Goal: Information Seeking & Learning: Learn about a topic

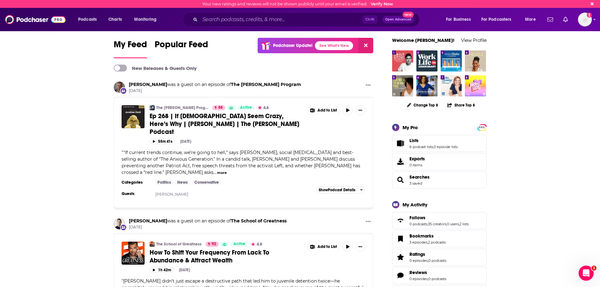
click at [241, 19] on input "Search podcasts, credits, & more..." at bounding box center [281, 19] width 163 height 10
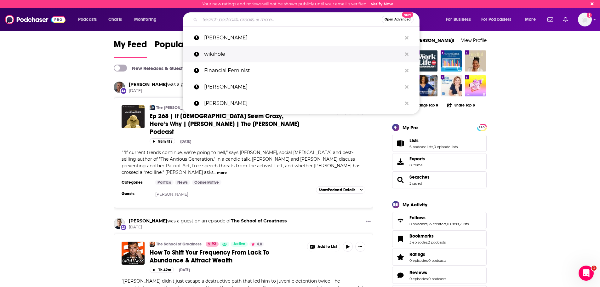
type input "K"
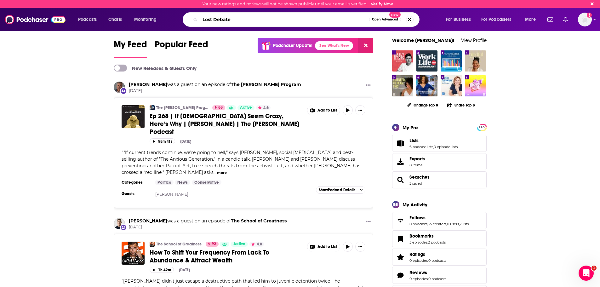
type input "Lost Debate"
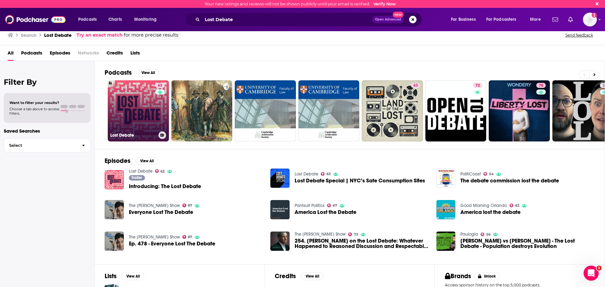
click at [148, 107] on link "63 Lost Debate" at bounding box center [138, 110] width 61 height 61
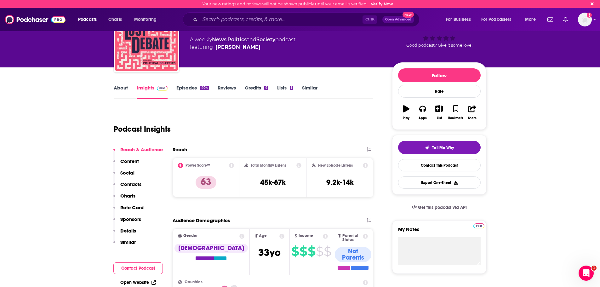
scroll to position [32, 0]
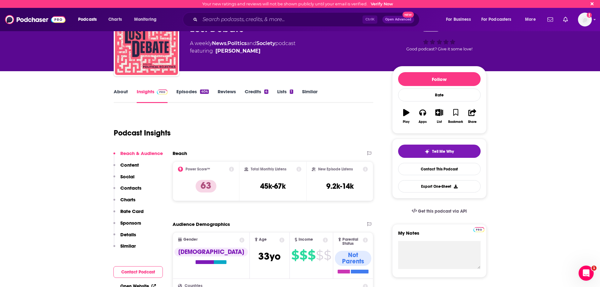
click at [130, 165] on p "Content" at bounding box center [129, 165] width 19 height 6
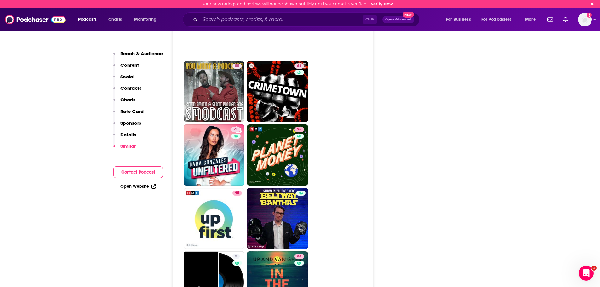
scroll to position [2984, 0]
